Goal: Task Accomplishment & Management: Use online tool/utility

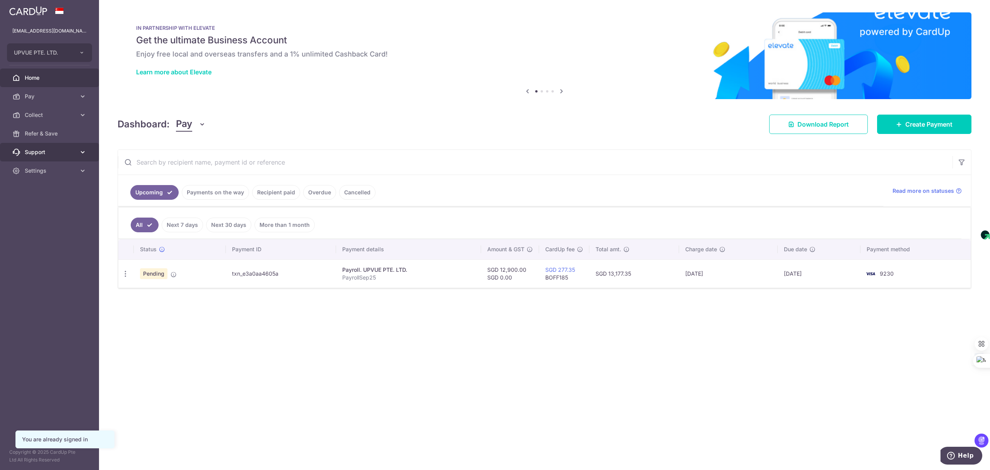
click at [42, 152] on span "Support" at bounding box center [50, 152] width 51 height 8
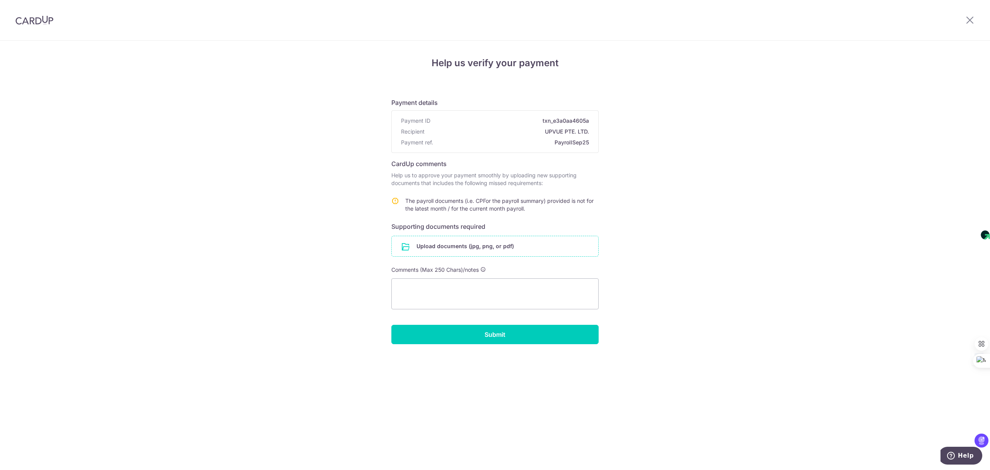
click at [475, 249] on input "file" at bounding box center [495, 246] width 207 height 20
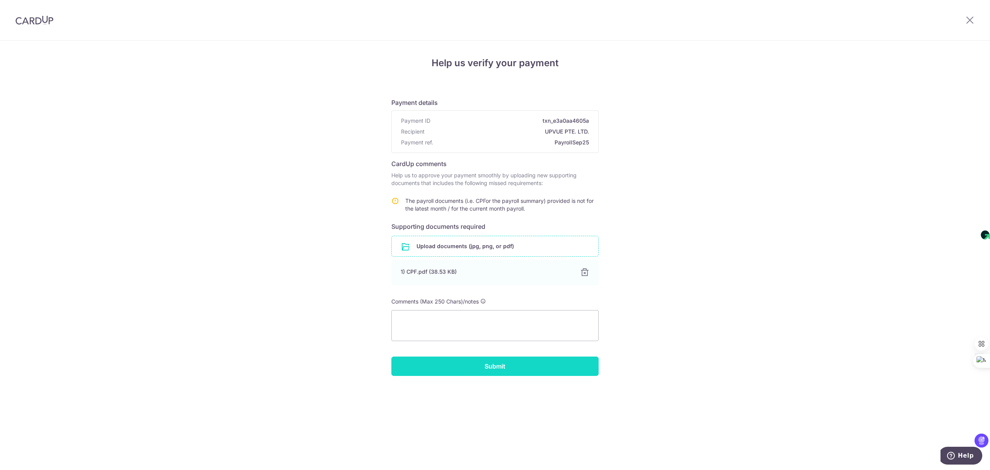
click at [500, 369] on input "Submit" at bounding box center [494, 365] width 207 height 19
